Goal: Ask a question

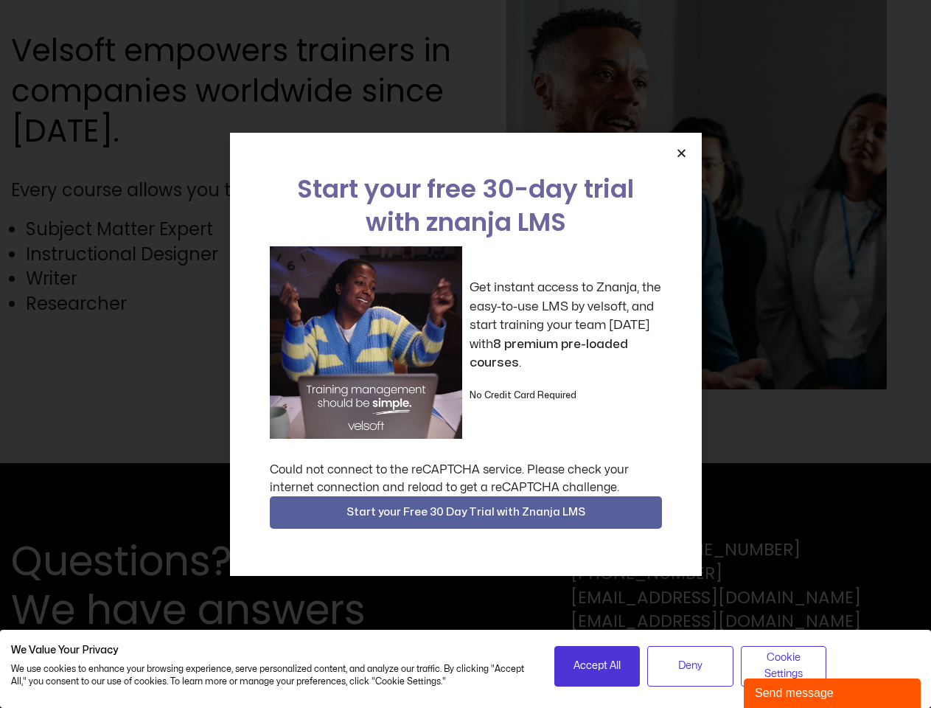
click at [465, 354] on div "Get instant access to Znanja, the easy-to-use LMS by velsoft, and start trainin…" at bounding box center [466, 342] width 392 height 192
click at [681, 153] on icon "Close" at bounding box center [681, 152] width 11 height 11
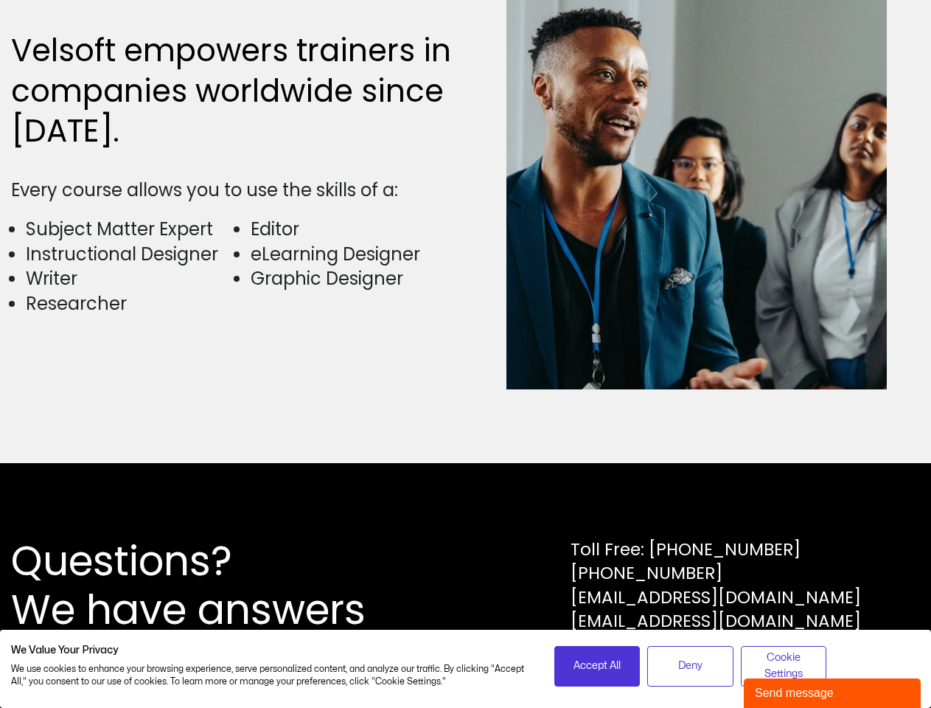
click at [466, 512] on div "Questions? We have answers Toll Free: [PHONE_NUMBER] [PHONE_NUMBER] [EMAIL_ADDR…" at bounding box center [465, 585] width 931 height 245
click at [597, 665] on span "Accept All" at bounding box center [596, 665] width 47 height 16
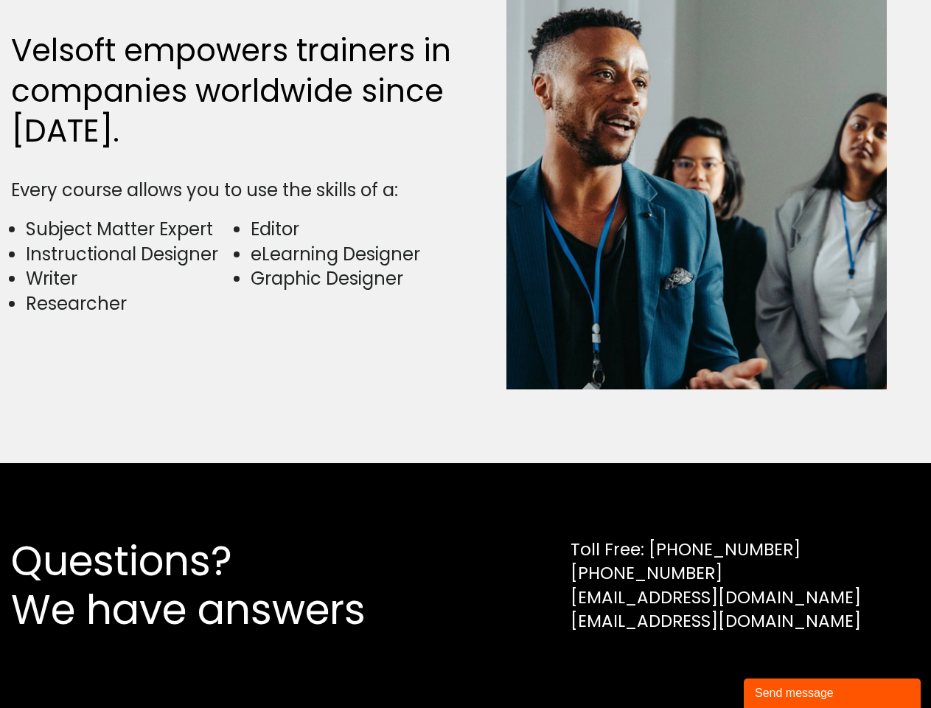
click at [690, 665] on div "Questions? We have answers Toll Free: [PHONE_NUMBER] [PHONE_NUMBER] [EMAIL_ADDR…" at bounding box center [465, 585] width 931 height 245
click at [783, 665] on div "Questions? We have answers Toll Free: [PHONE_NUMBER] [PHONE_NUMBER] [EMAIL_ADDR…" at bounding box center [465, 585] width 931 height 245
click at [832, 693] on div "Send message" at bounding box center [832, 693] width 155 height 18
